Goal: Transaction & Acquisition: Purchase product/service

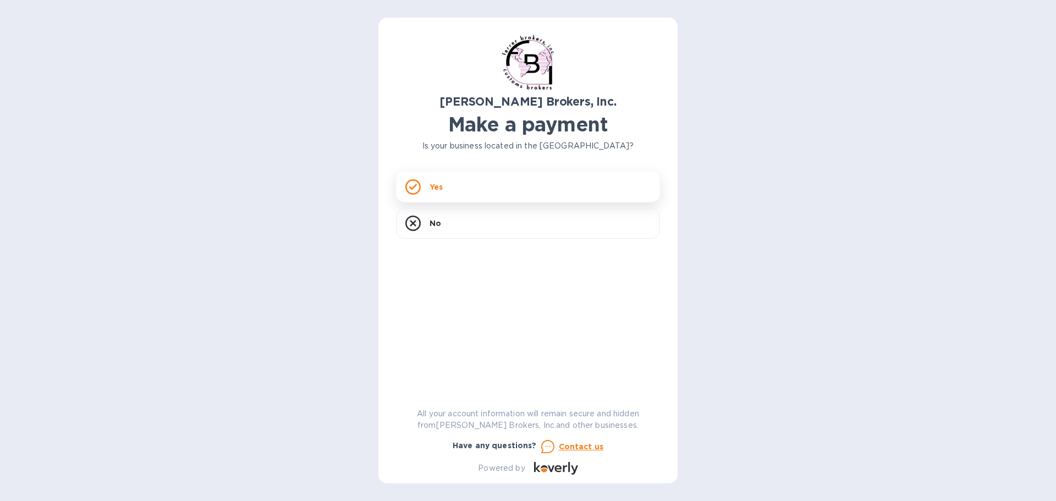
click at [455, 179] on div "Yes" at bounding box center [528, 187] width 264 height 31
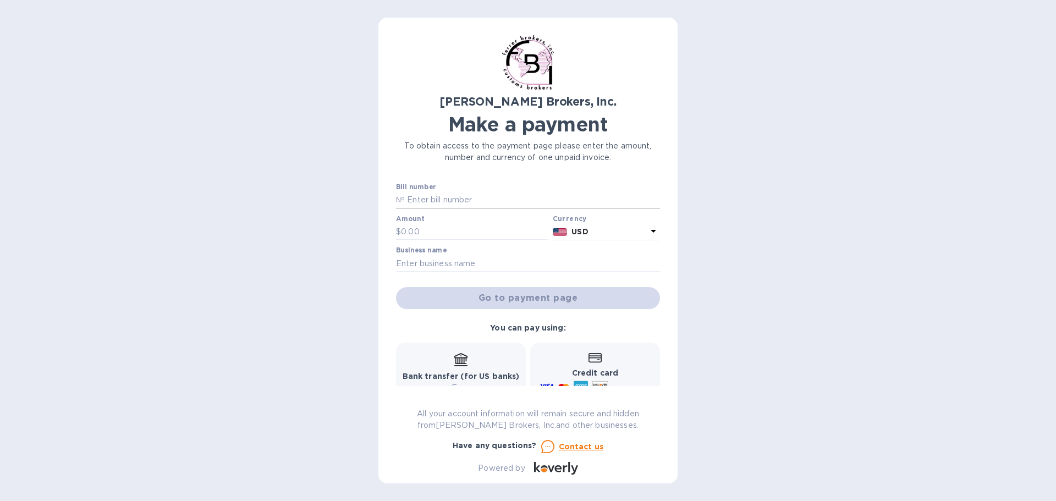
click at [416, 200] on input "text" at bounding box center [532, 200] width 255 height 16
type input "297088A"
click at [412, 230] on input "text" at bounding box center [474, 232] width 147 height 16
type input "3,930.00"
click at [422, 266] on input "text" at bounding box center [528, 263] width 264 height 16
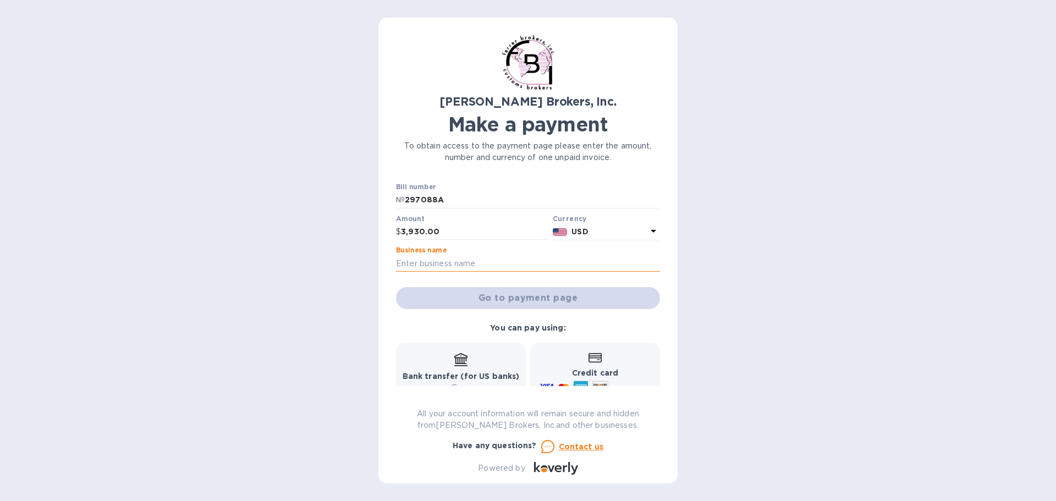
type input "PALOMAS HOME FURNISHINGS"
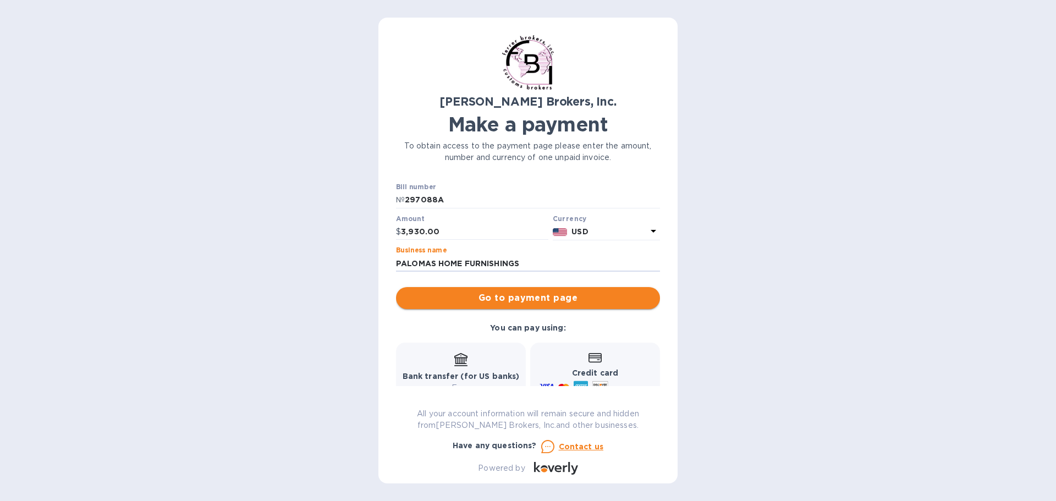
click at [511, 295] on span "Go to payment page" at bounding box center [528, 297] width 246 height 13
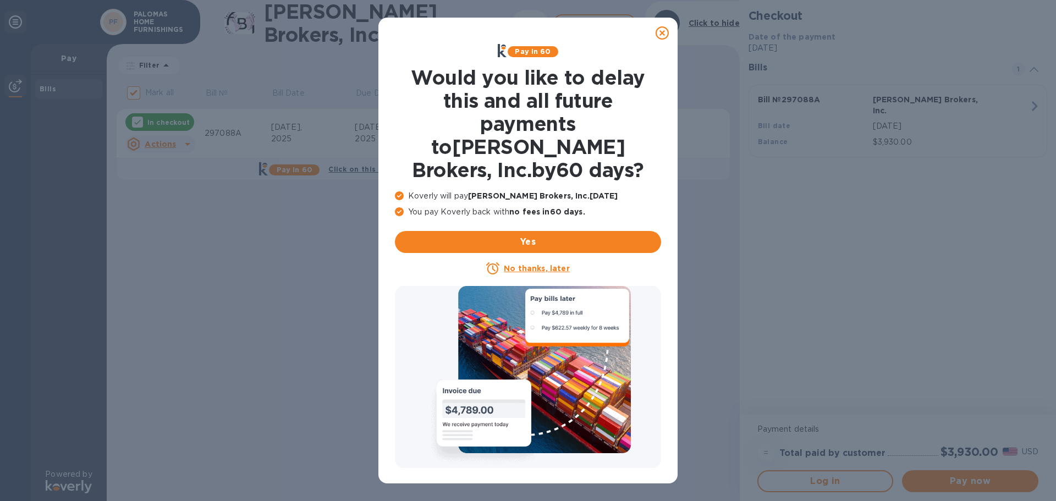
click at [661, 30] on icon at bounding box center [661, 32] width 13 height 13
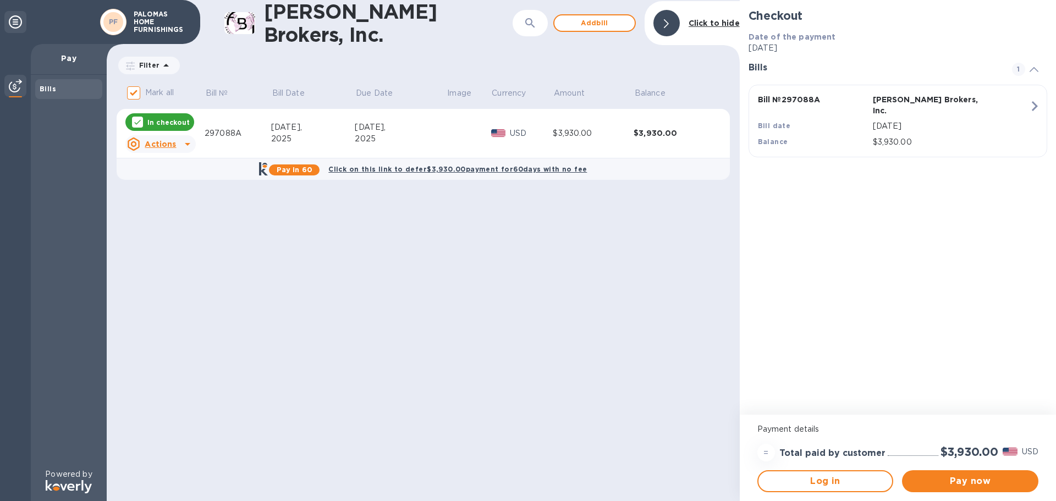
click at [185, 140] on icon at bounding box center [187, 143] width 13 height 13
click at [185, 140] on div at bounding box center [528, 250] width 1056 height 501
click at [946, 480] on span "Pay now" at bounding box center [969, 480] width 119 height 13
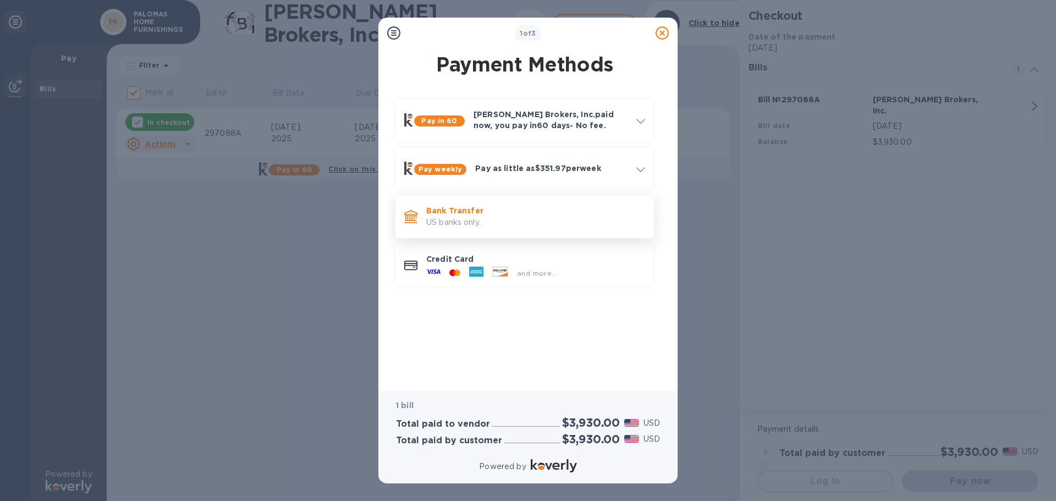
click at [470, 217] on p "US banks only." at bounding box center [535, 223] width 219 height 12
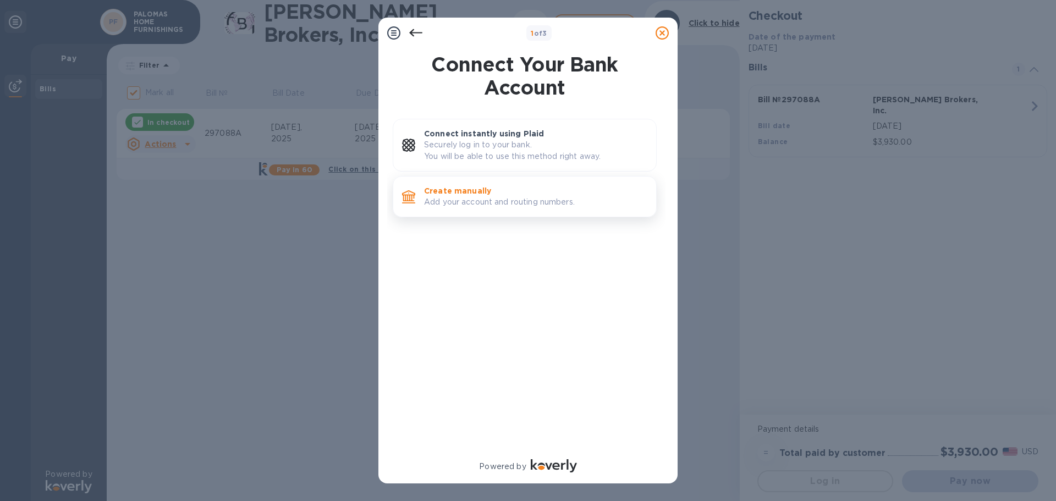
click at [454, 193] on p "Create manually" at bounding box center [535, 190] width 223 height 11
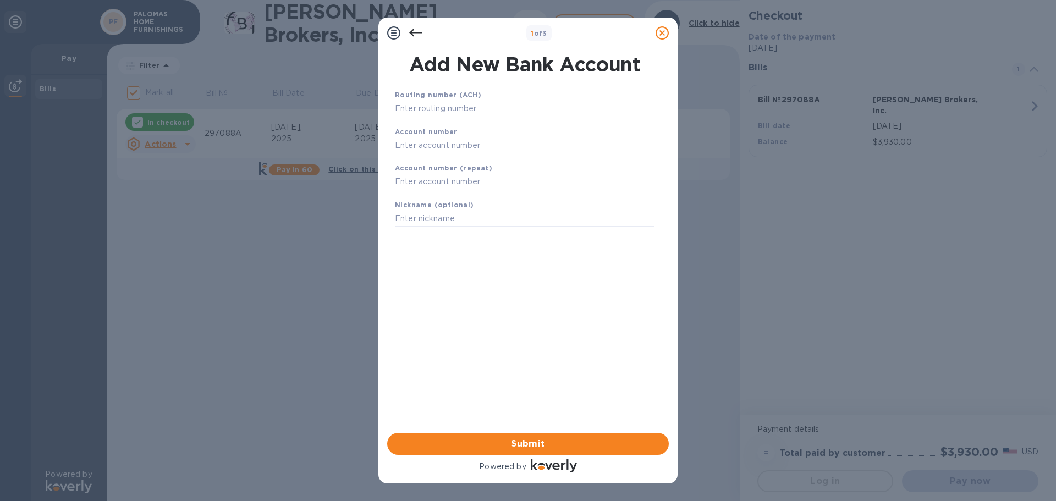
click at [402, 103] on input "text" at bounding box center [525, 109] width 260 height 16
type input "322271627"
click at [420, 161] on input "text" at bounding box center [525, 159] width 260 height 16
type input "475955907"
click at [416, 195] on input "text" at bounding box center [525, 195] width 260 height 16
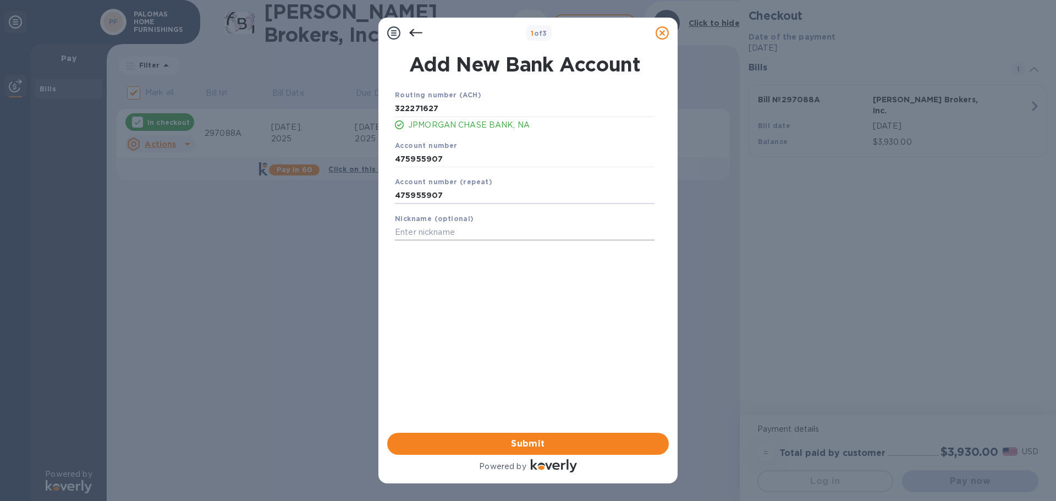
type input "475955907"
click at [411, 233] on input "text" at bounding box center [525, 232] width 260 height 16
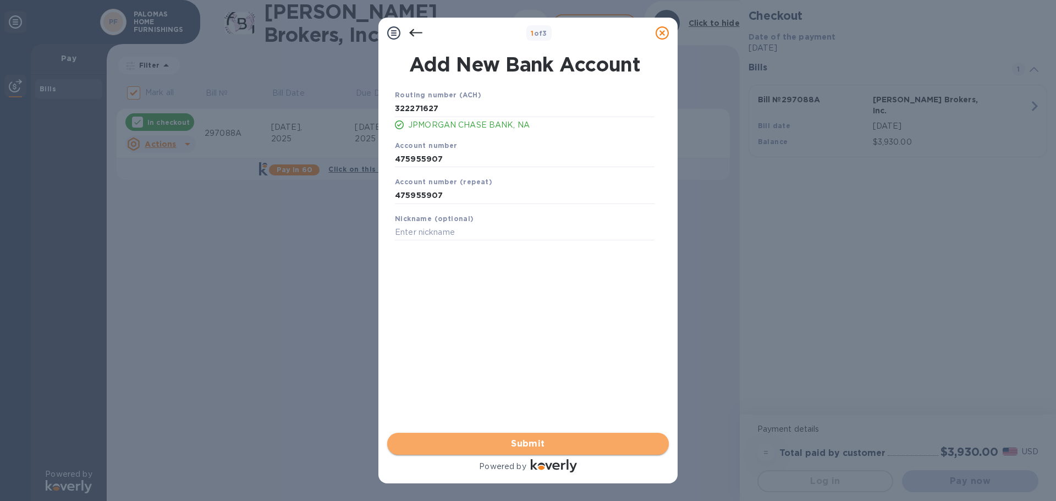
click at [532, 444] on span "Submit" at bounding box center [528, 443] width 264 height 13
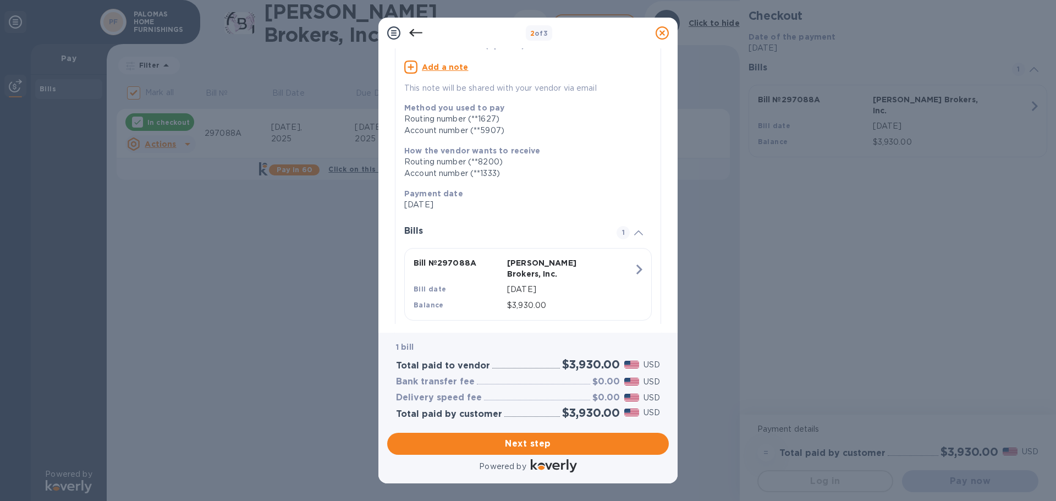
scroll to position [101, 0]
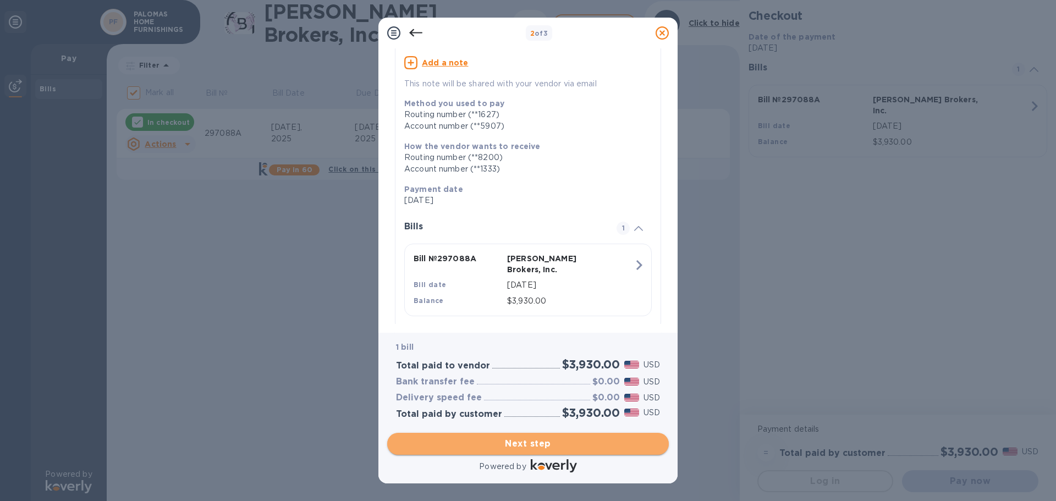
click at [509, 441] on span "Next step" at bounding box center [528, 443] width 264 height 13
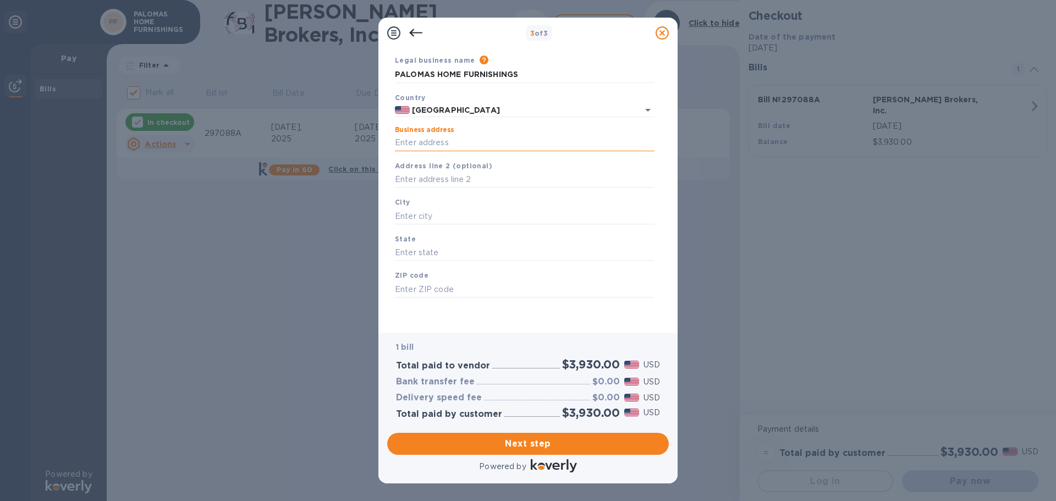
click at [410, 141] on input "Business address" at bounding box center [525, 143] width 260 height 16
type input "[STREET_ADDRESS]"
click at [400, 219] on input "text" at bounding box center [525, 216] width 260 height 16
type input "Carmel"
type input "CA"
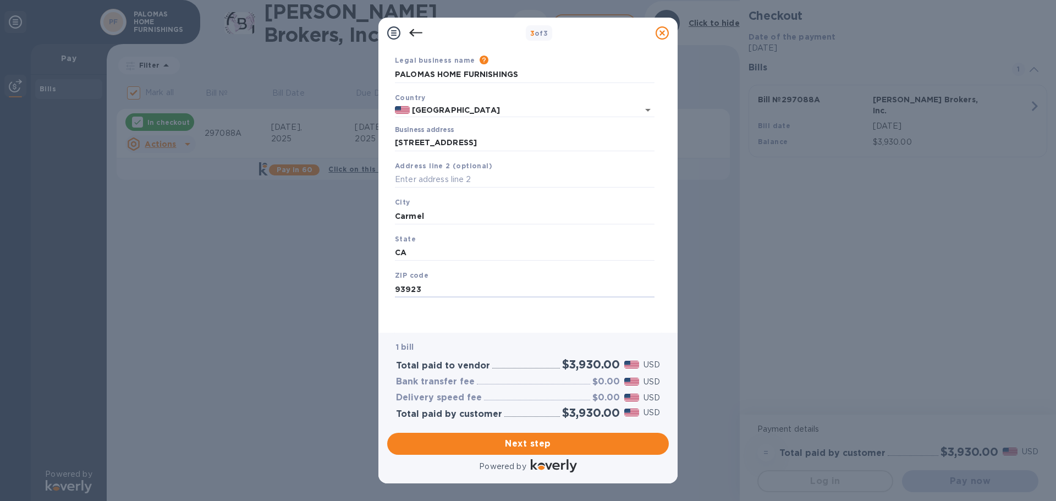
type input "93923"
click at [457, 313] on div "Legal business name Please provide the legal name that appears on your SS-4 for…" at bounding box center [524, 188] width 268 height 269
drag, startPoint x: 463, startPoint y: 142, endPoint x: 334, endPoint y: 143, distance: 129.2
click at [334, 143] on div "3 of 3 Business Information Legal business name Please provide the legal name t…" at bounding box center [528, 250] width 1056 height 501
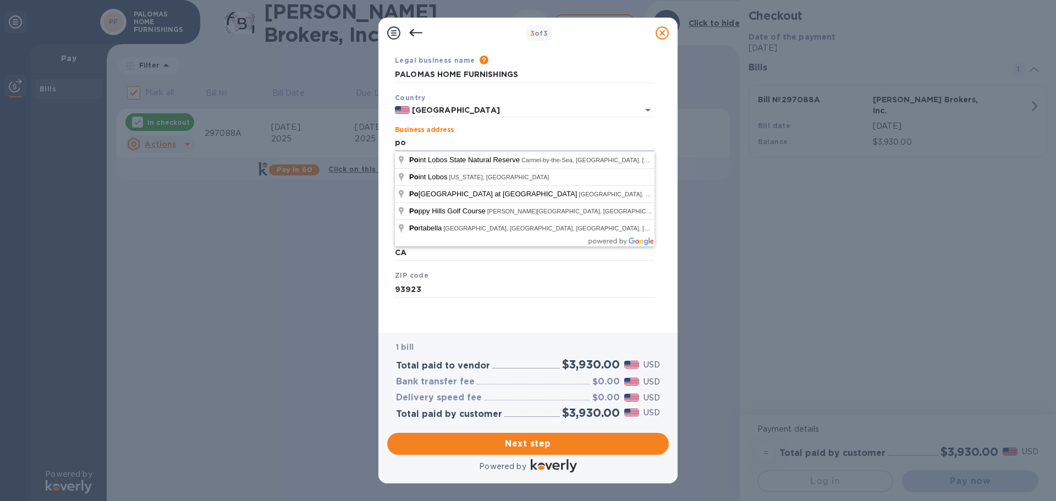
type input "p"
type input "PO BOX 6625"
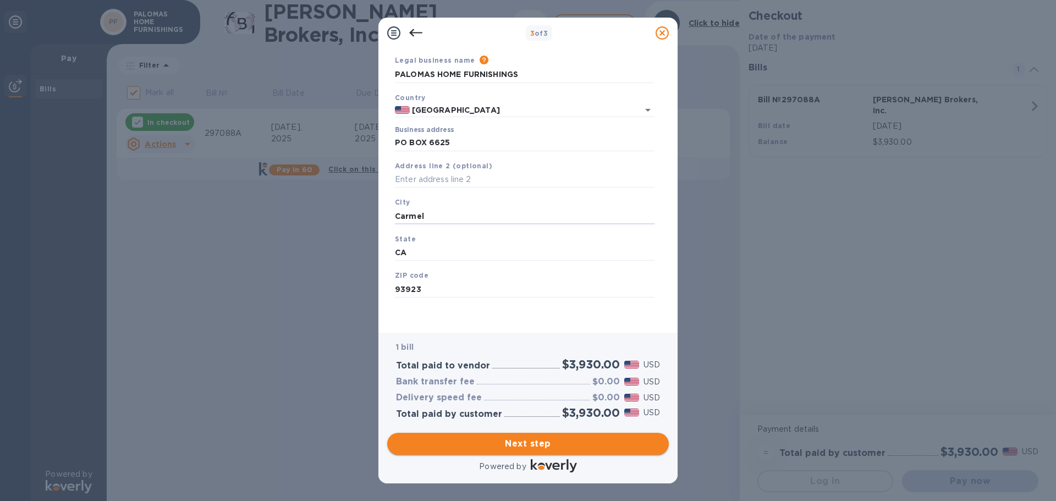
click at [536, 443] on span "Next step" at bounding box center [528, 443] width 264 height 13
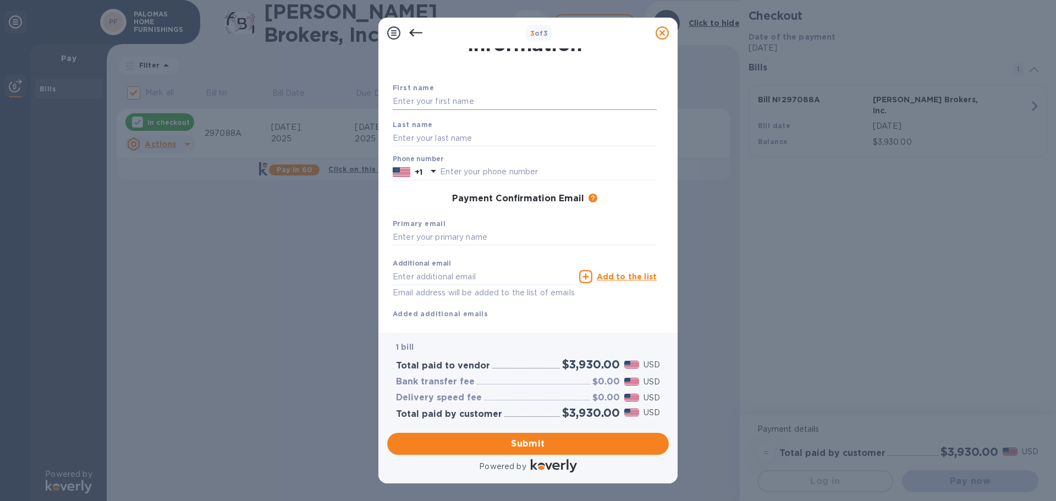
click at [427, 100] on input "text" at bounding box center [525, 101] width 264 height 16
type input "[PERSON_NAME]"
type input "8317502734"
type input "[EMAIL_ADDRESS][DOMAIN_NAME]"
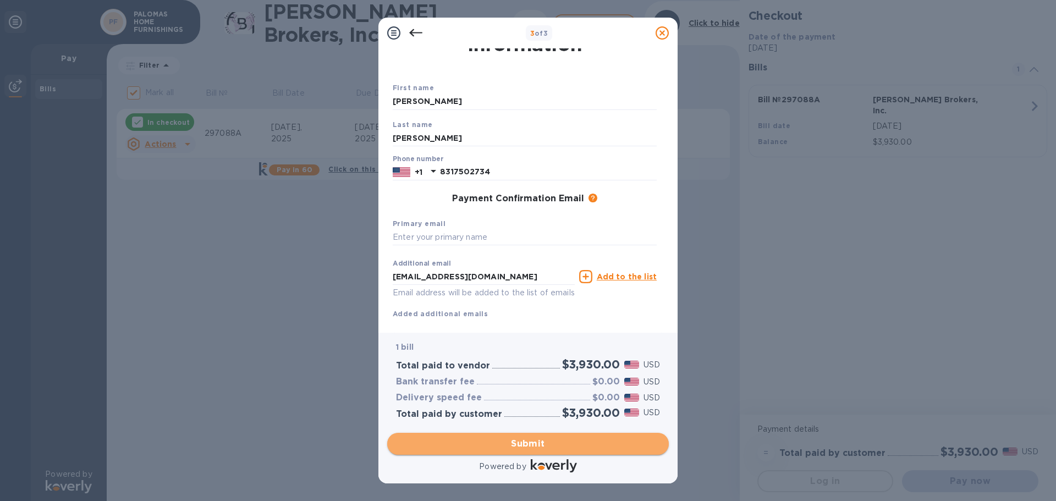
click at [532, 441] on span "Submit" at bounding box center [528, 443] width 264 height 13
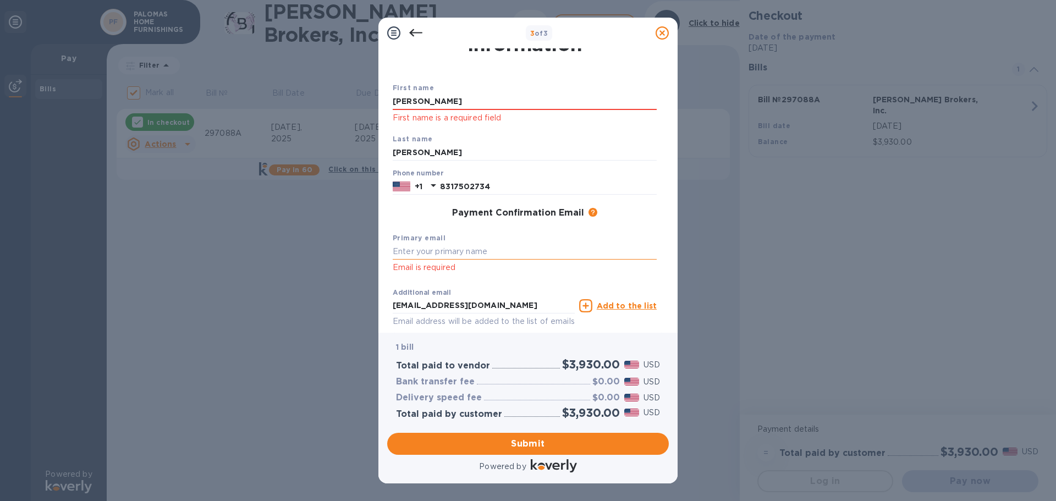
click at [462, 247] on input "text" at bounding box center [525, 252] width 264 height 16
drag, startPoint x: 537, startPoint y: 249, endPoint x: 367, endPoint y: 245, distance: 170.5
click at [367, 245] on div "3 of 3 Payment Contact Information First name [PERSON_NAME] First name is a req…" at bounding box center [528, 250] width 1056 height 501
click at [406, 251] on input "[PERSON_NAME][EMAIL_ADDRESS][DOMAIN_NAME]" at bounding box center [525, 252] width 264 height 16
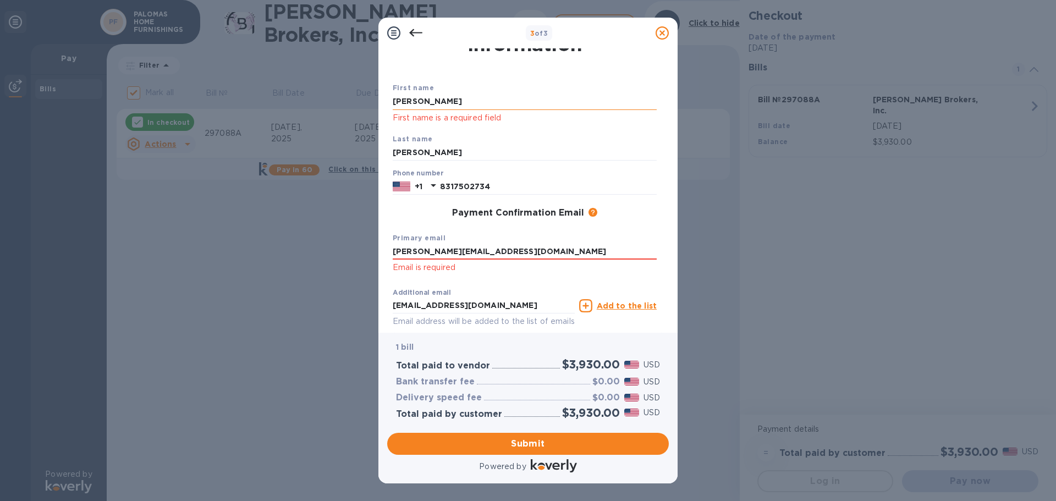
type input "[PERSON_NAME][EMAIL_ADDRESS][DOMAIN_NAME]"
drag, startPoint x: 417, startPoint y: 97, endPoint x: 329, endPoint y: 94, distance: 88.0
click at [329, 94] on div "3 of 3 Payment Contact Information First name [PERSON_NAME] First name is a req…" at bounding box center [528, 250] width 1056 height 501
type input "[PERSON_NAME]"
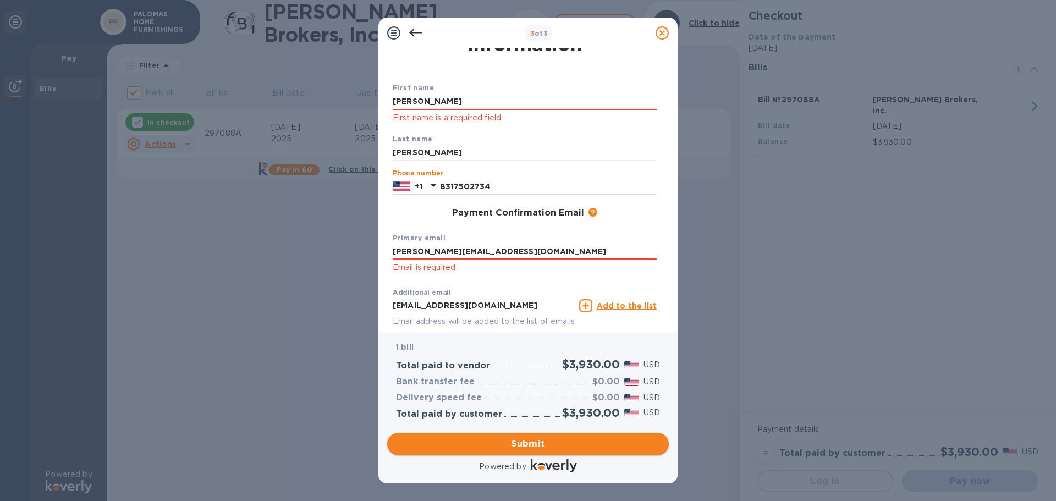
click at [541, 441] on span "Submit" at bounding box center [528, 443] width 264 height 13
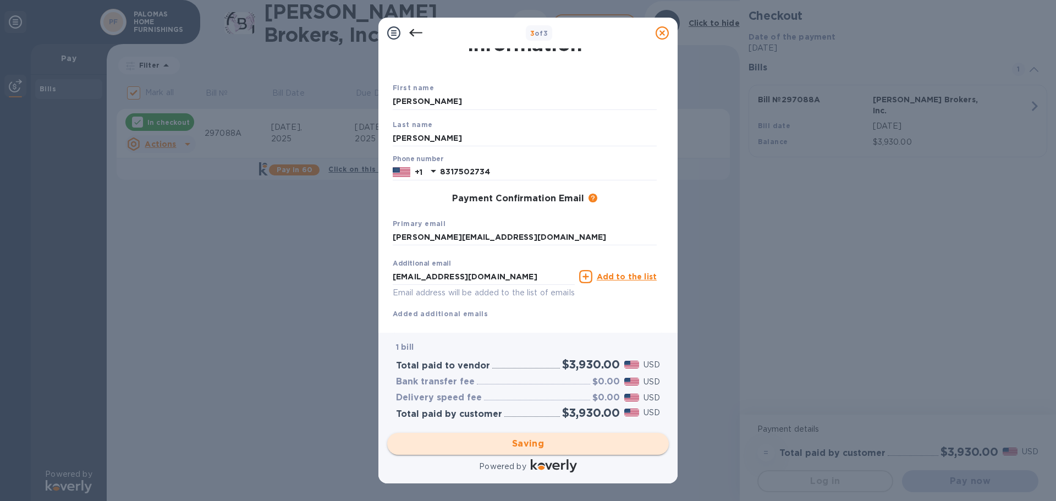
checkbox input "false"
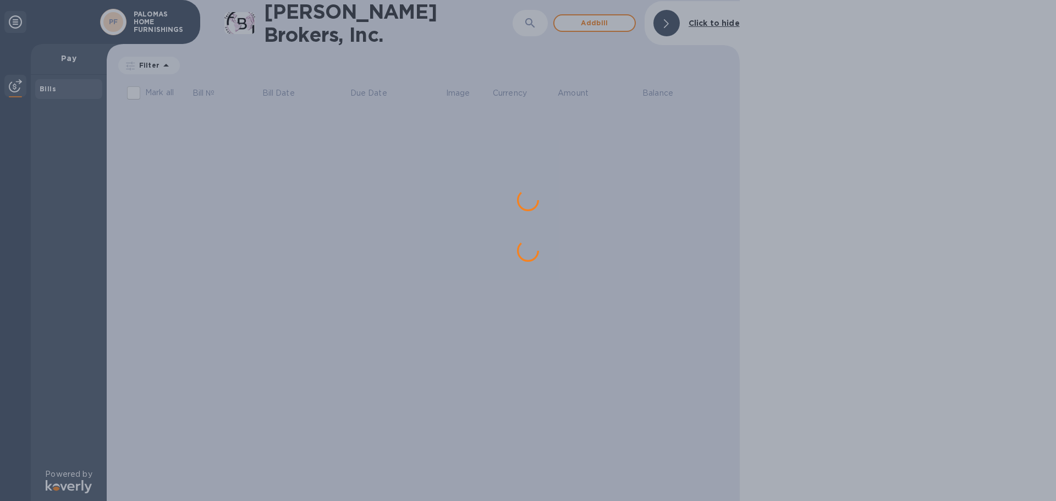
scroll to position [0, 0]
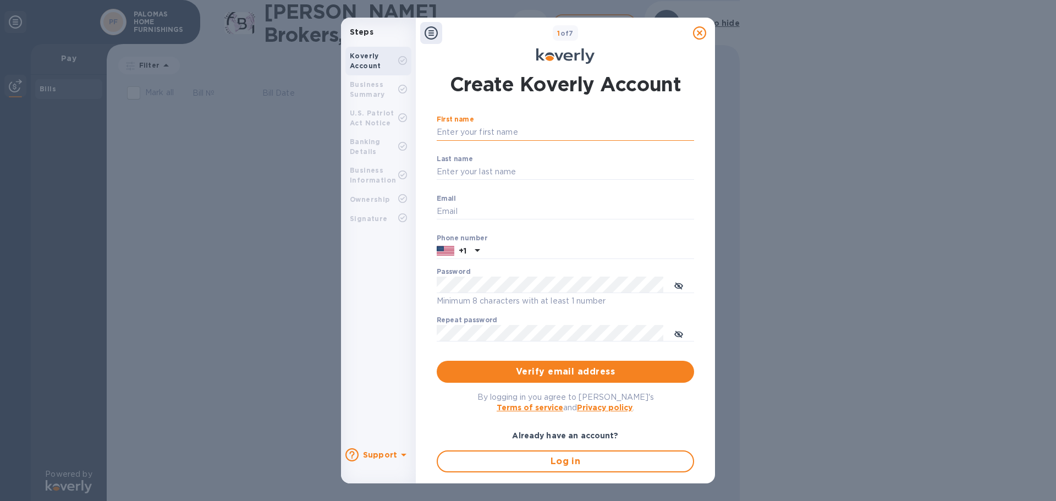
click at [457, 128] on input "First name" at bounding box center [565, 132] width 257 height 16
type input "[PERSON_NAME]"
type input "[EMAIL_ADDRESS][DOMAIN_NAME]"
type input "8317502734"
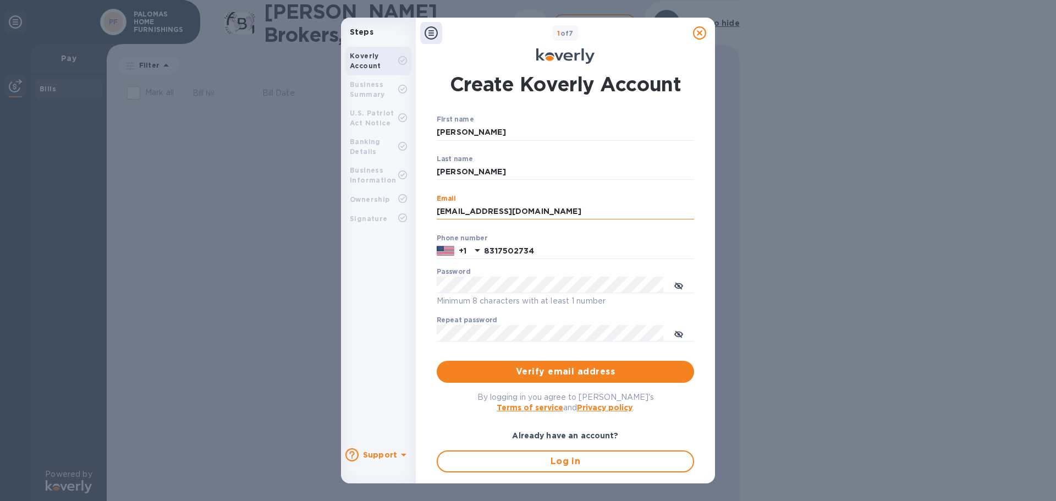
click at [571, 214] on input "[EMAIL_ADDRESS][DOMAIN_NAME]" at bounding box center [565, 211] width 257 height 16
drag, startPoint x: 578, startPoint y: 212, endPoint x: 285, endPoint y: 209, distance: 293.0
click at [285, 209] on div "Steps Koverly Account Business Summary U.S. Patriot Act Notice Banking Details …" at bounding box center [528, 250] width 1056 height 501
type input "[PERSON_NAME][EMAIL_ADDRESS][DOMAIN_NAME]"
click at [675, 284] on icon "toggle password visibility" at bounding box center [678, 285] width 9 height 9
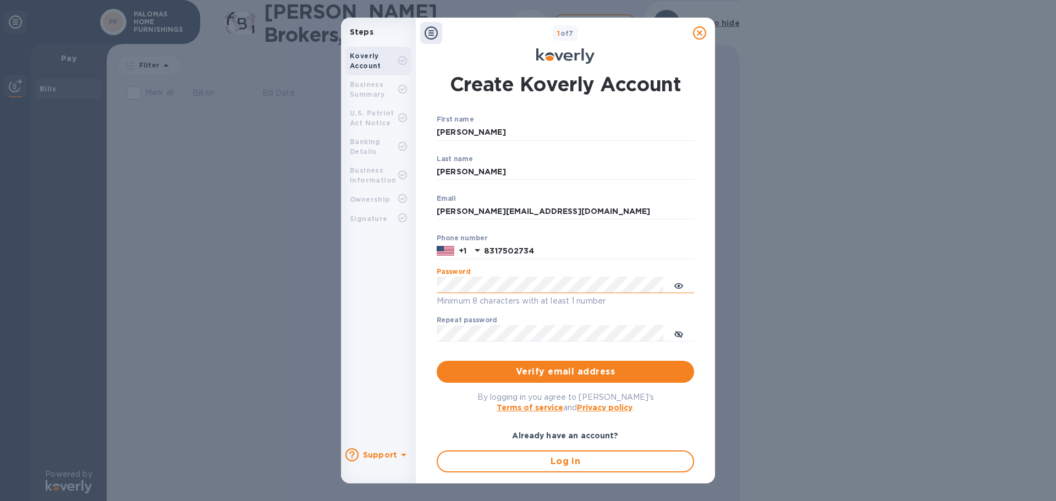
click at [366, 285] on div "Steps Koverly Account Business Summary U.S. Patriot Act Notice Banking Details …" at bounding box center [528, 251] width 374 height 466
click at [437, 361] on button "Verify email address" at bounding box center [565, 372] width 257 height 22
click at [675, 332] on icon "toggle password visibility" at bounding box center [678, 334] width 9 height 9
click at [326, 325] on div "Steps Koverly Account Business Summary U.S. Patriot Act Notice Banking Details …" at bounding box center [528, 250] width 1056 height 501
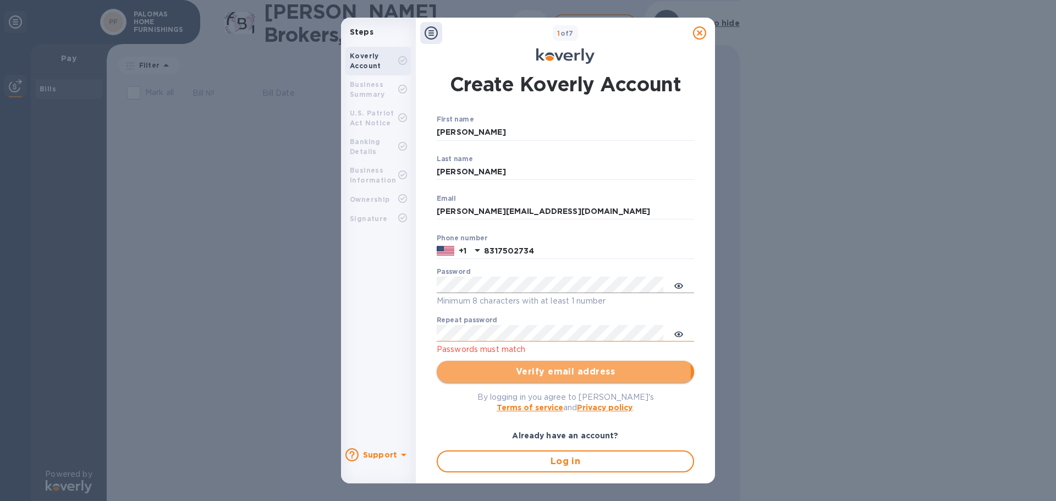
click at [545, 372] on span "Verify email address" at bounding box center [565, 371] width 240 height 13
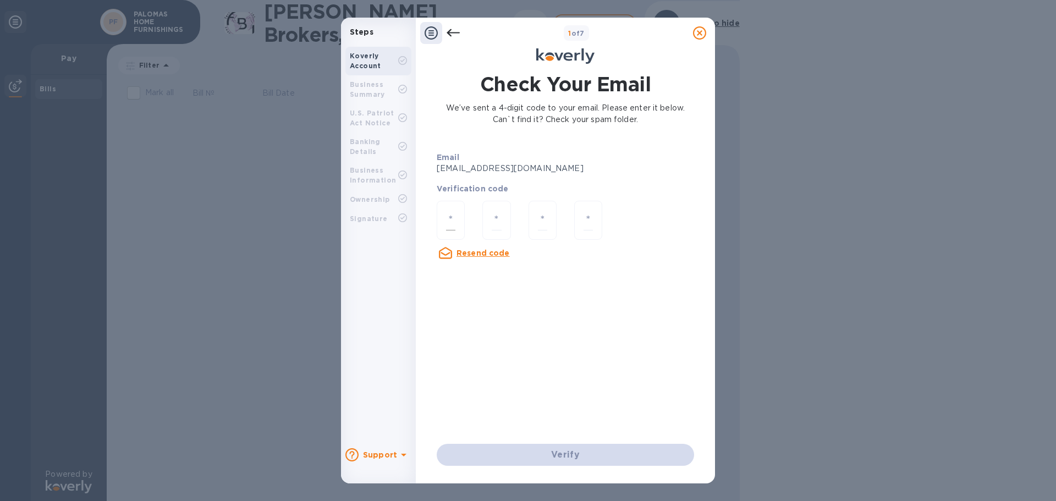
click at [444, 221] on div at bounding box center [451, 220] width 28 height 39
type input "6"
type input "0"
type input "2"
type input "7"
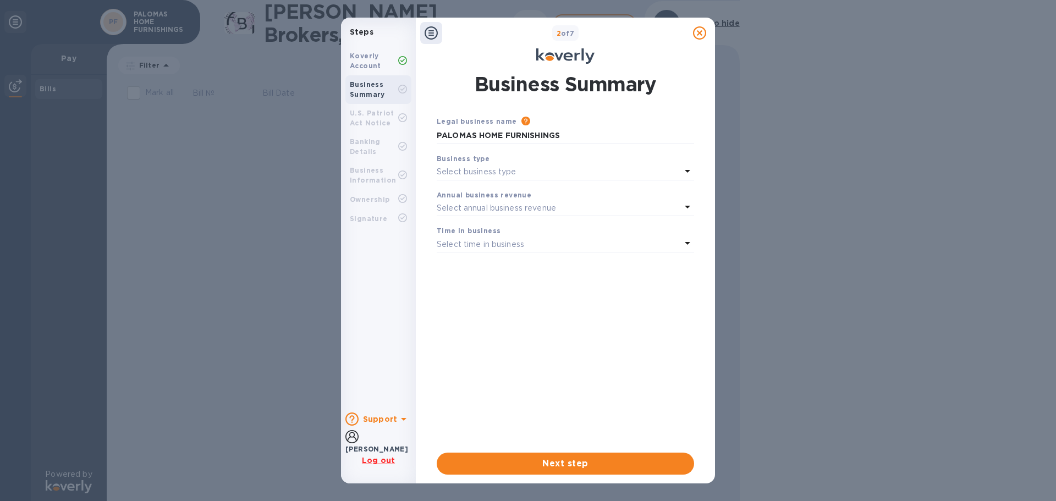
click at [518, 166] on div "Select business type" at bounding box center [559, 171] width 244 height 15
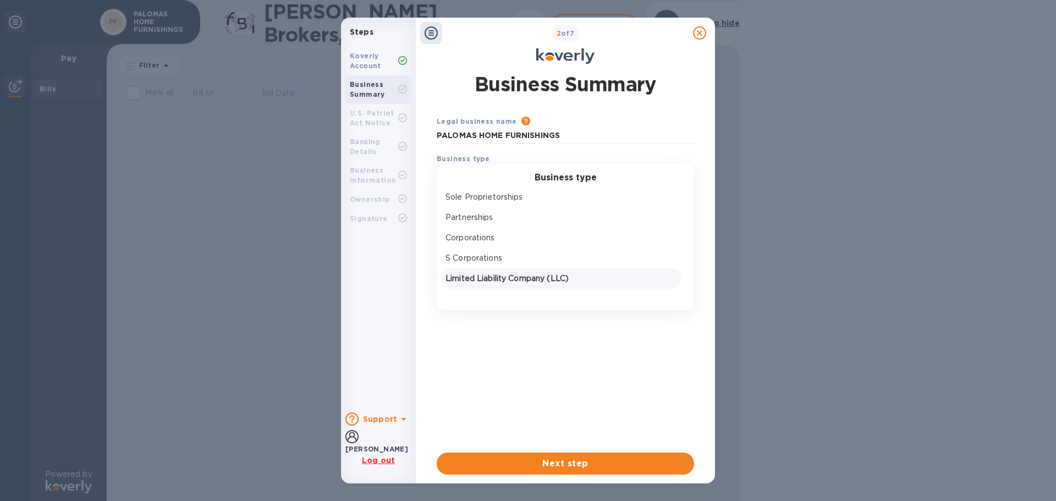
click at [544, 277] on p "Limited Liability Company (LLC)" at bounding box center [560, 279] width 231 height 12
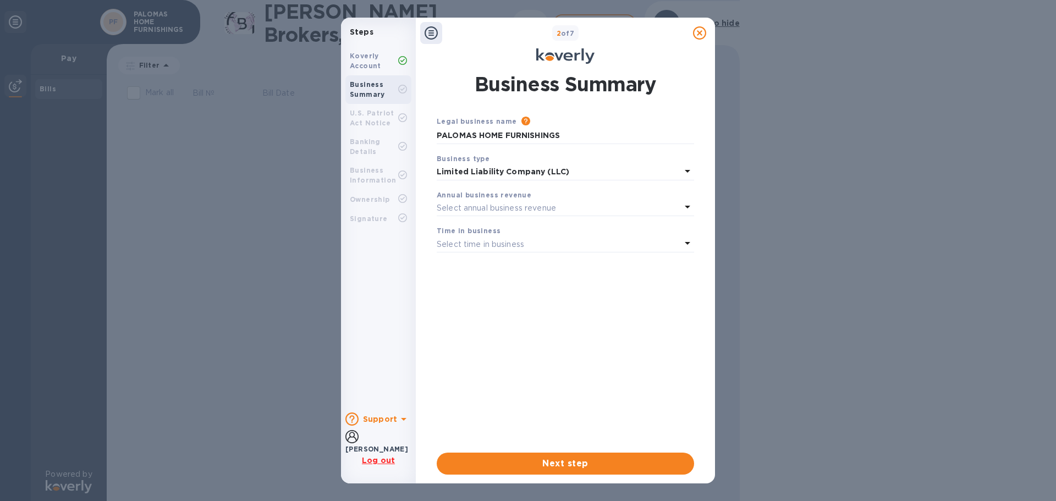
click at [532, 207] on p "Select annual business revenue" at bounding box center [496, 208] width 119 height 12
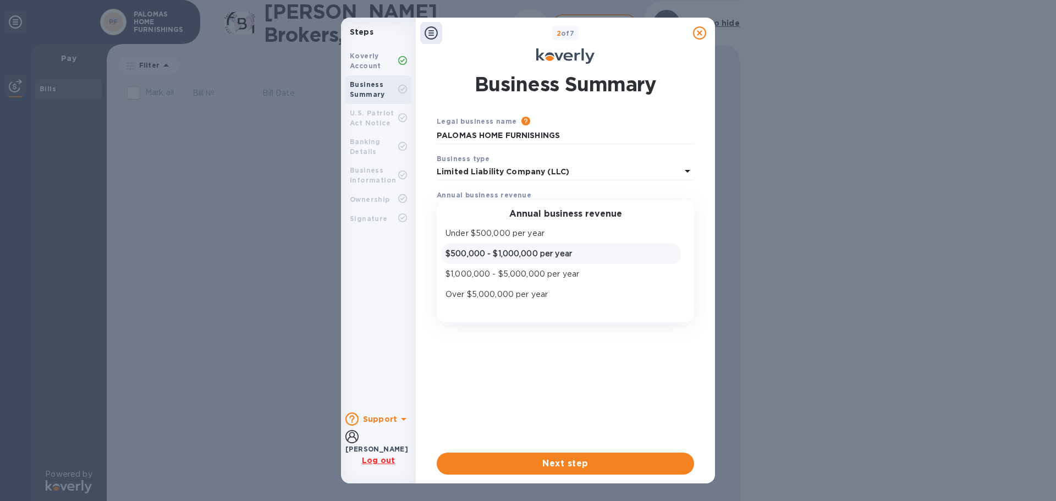
click at [514, 255] on p "$500,000 - $1,000,000 per year" at bounding box center [560, 254] width 231 height 12
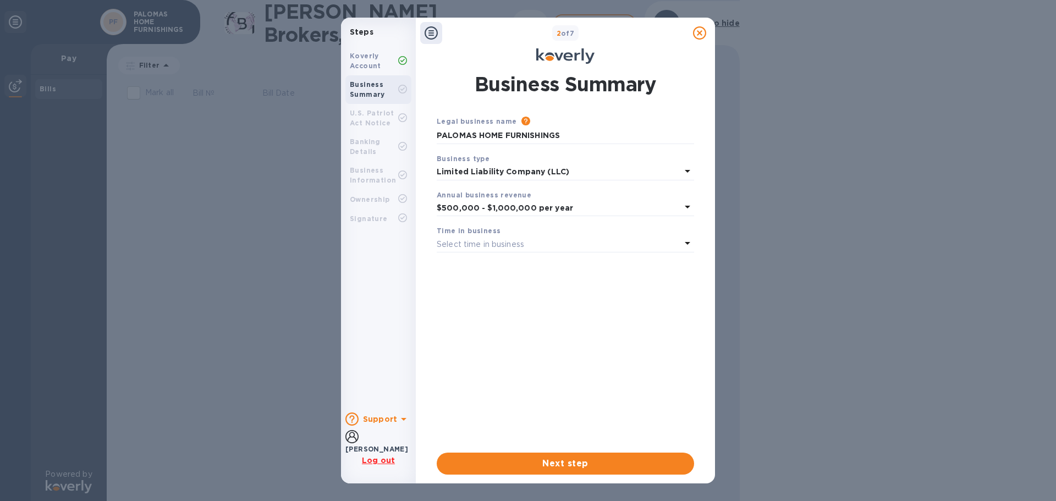
click at [515, 242] on p "Select time in business" at bounding box center [480, 245] width 87 height 12
click at [480, 335] on p "More than 5 years" at bounding box center [560, 331] width 231 height 12
click at [557, 168] on b "Limited Liability Company (LLC)" at bounding box center [503, 171] width 132 height 9
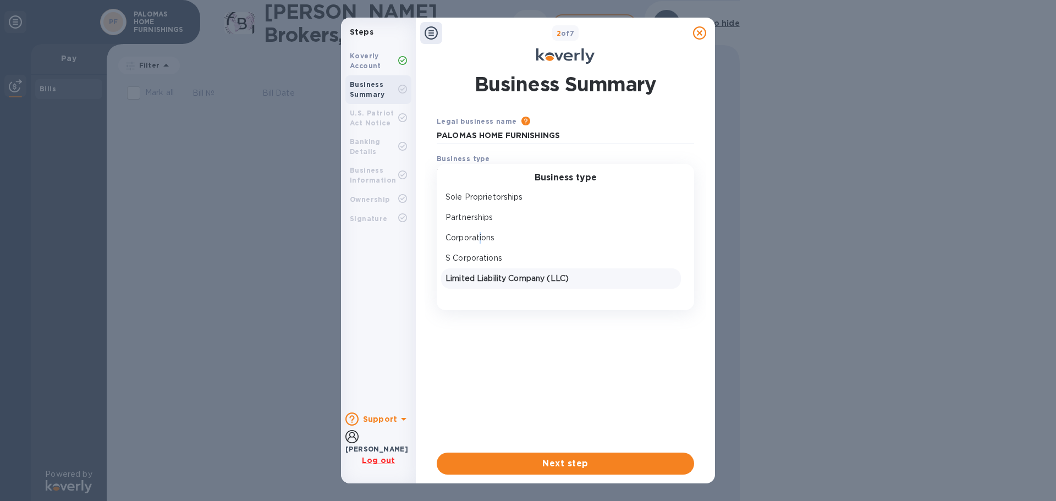
click at [483, 232] on p "Corporations" at bounding box center [560, 238] width 231 height 12
